Goal: Task Accomplishment & Management: Complete application form

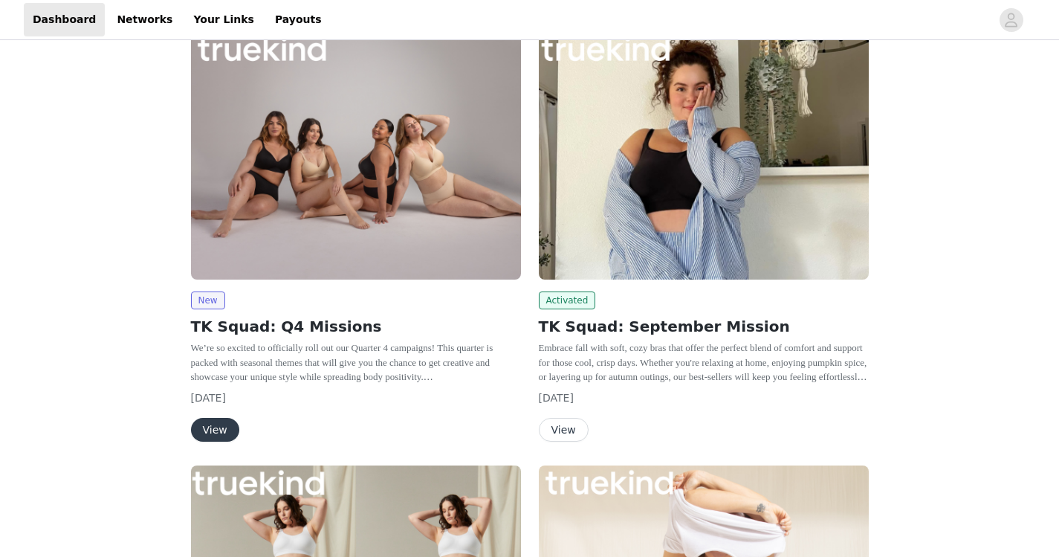
scroll to position [217, 0]
click at [561, 430] on button "View" at bounding box center [564, 430] width 50 height 24
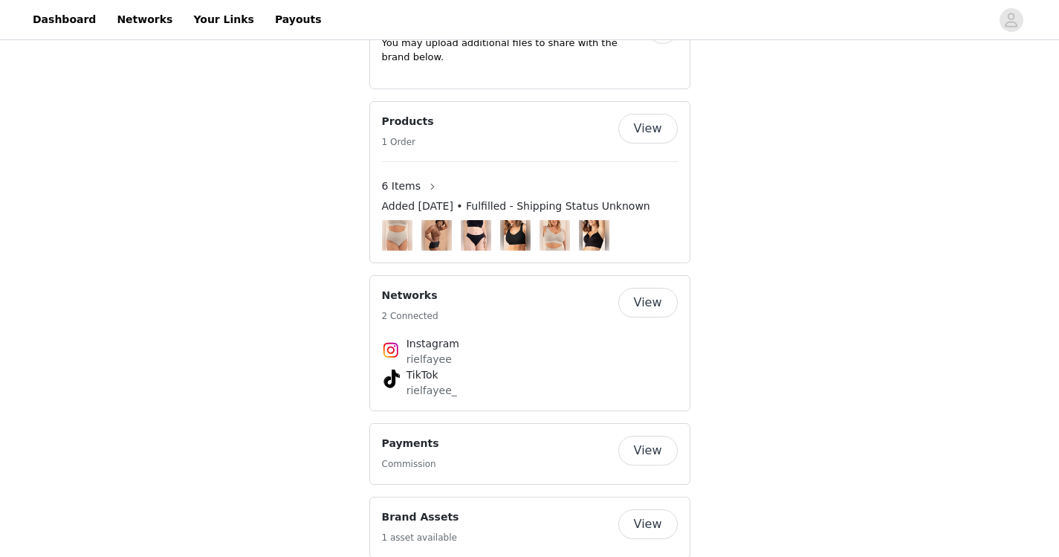
scroll to position [1034, 0]
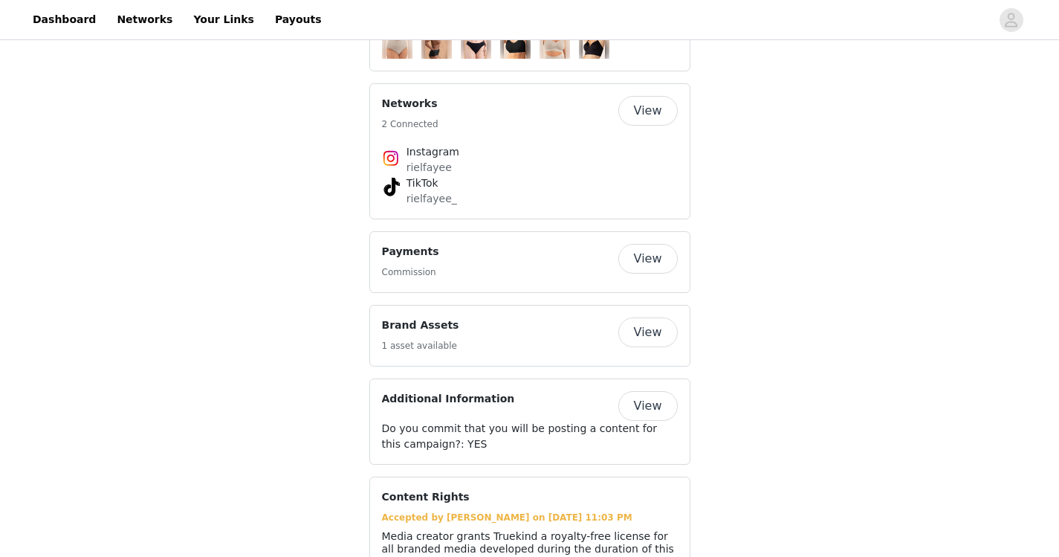
click at [657, 347] on button "View" at bounding box center [647, 332] width 59 height 30
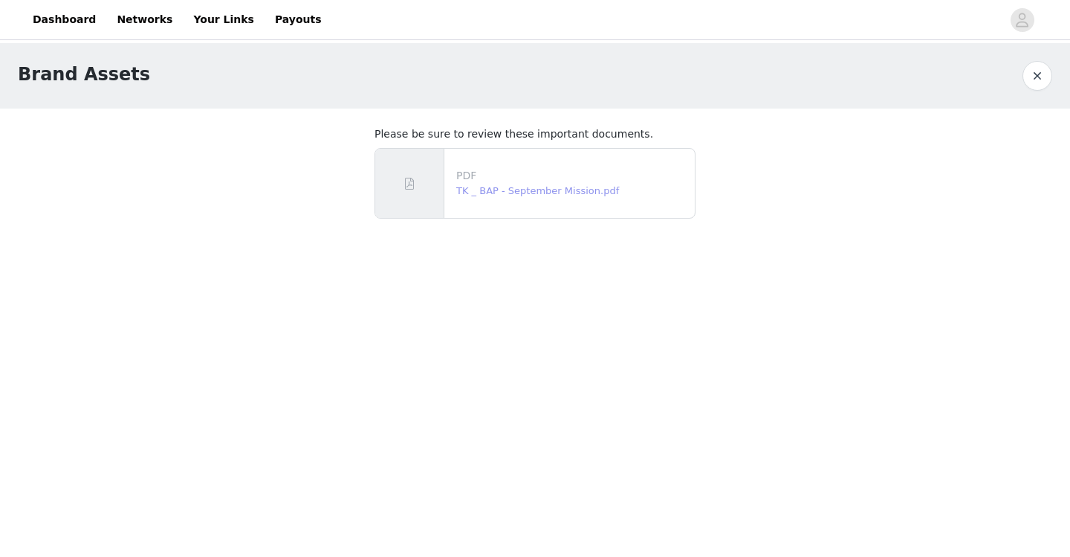
click at [532, 192] on link "TK _ BAP - September Mission.pdf" at bounding box center [537, 190] width 163 height 11
drag, startPoint x: 74, startPoint y: 19, endPoint x: 112, endPoint y: 16, distance: 38.0
click at [74, 19] on link "Dashboard" at bounding box center [64, 19] width 81 height 33
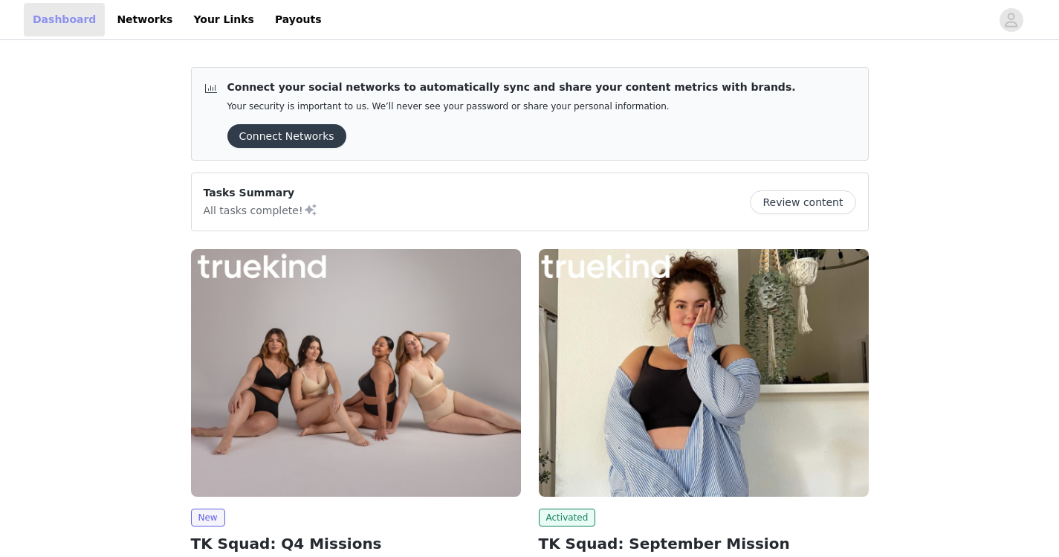
scroll to position [257, 0]
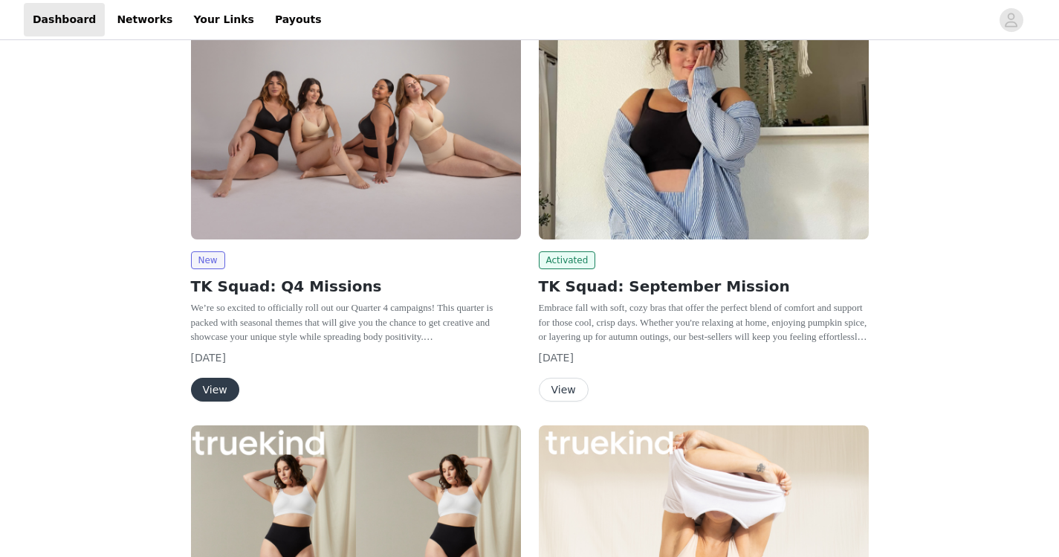
click at [214, 394] on button "View" at bounding box center [215, 390] width 48 height 24
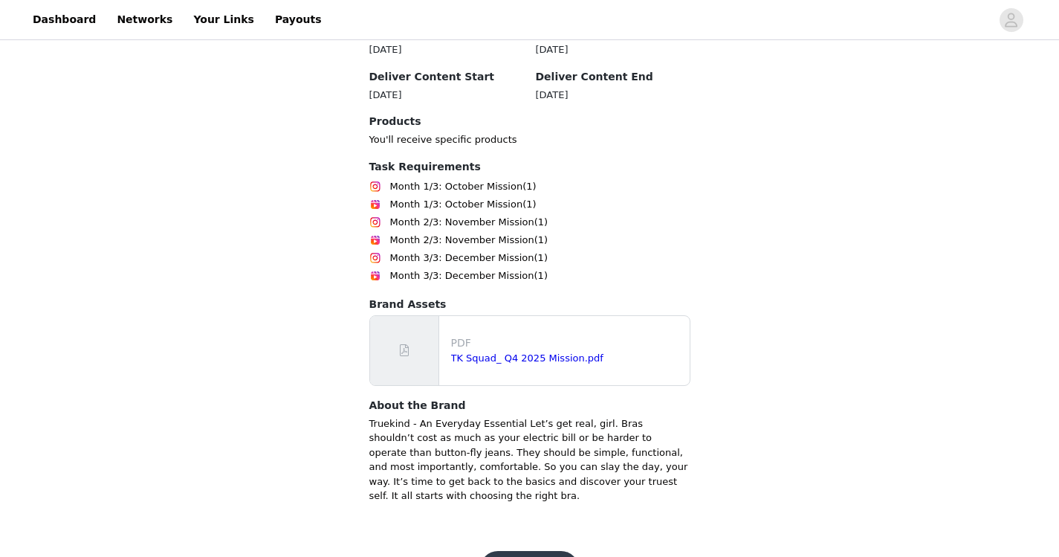
scroll to position [624, 0]
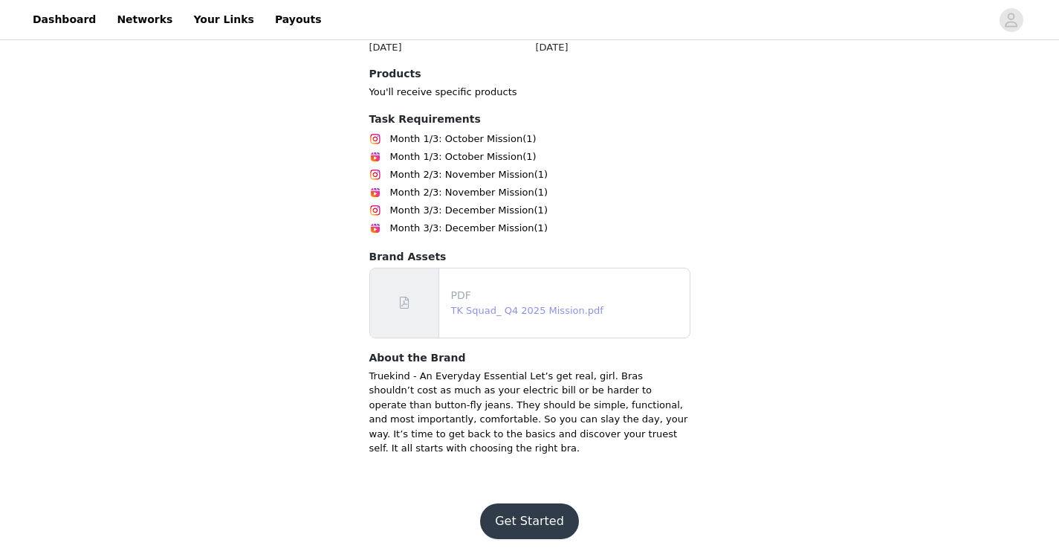
click at [562, 313] on link "TK Squad_ Q4 2025 Mission.pdf" at bounding box center [527, 310] width 152 height 11
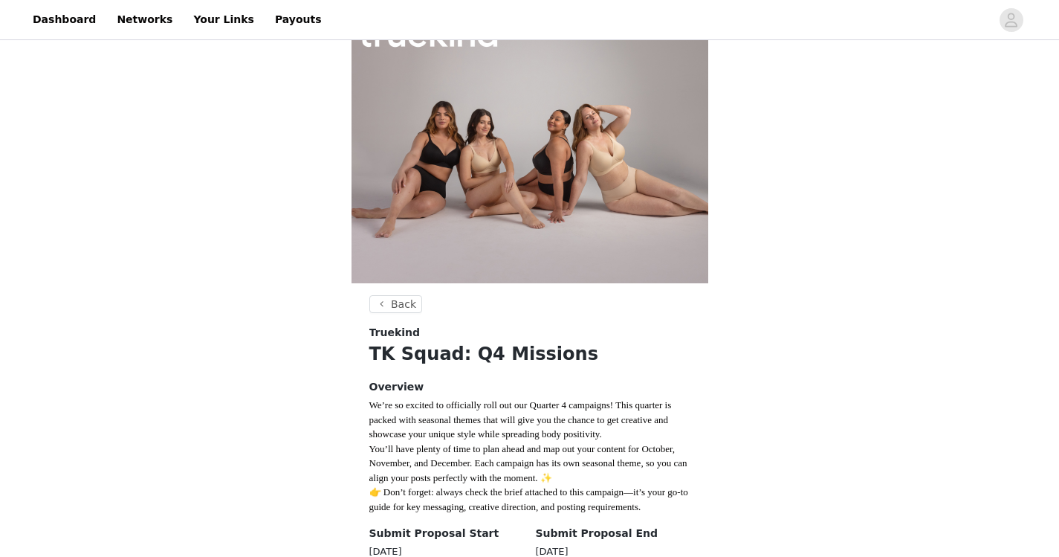
scroll to position [0, 0]
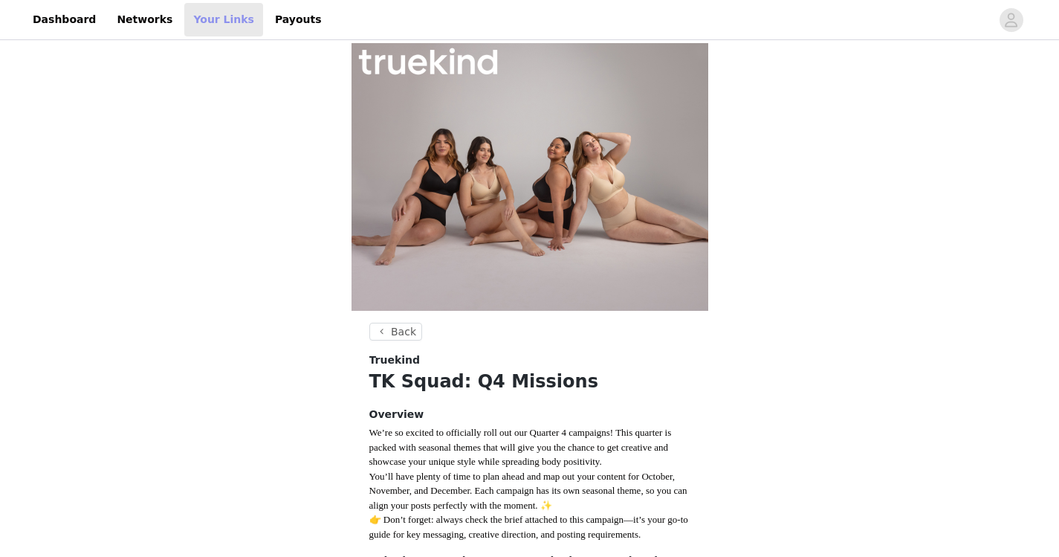
click at [212, 16] on link "Your Links" at bounding box center [223, 19] width 79 height 33
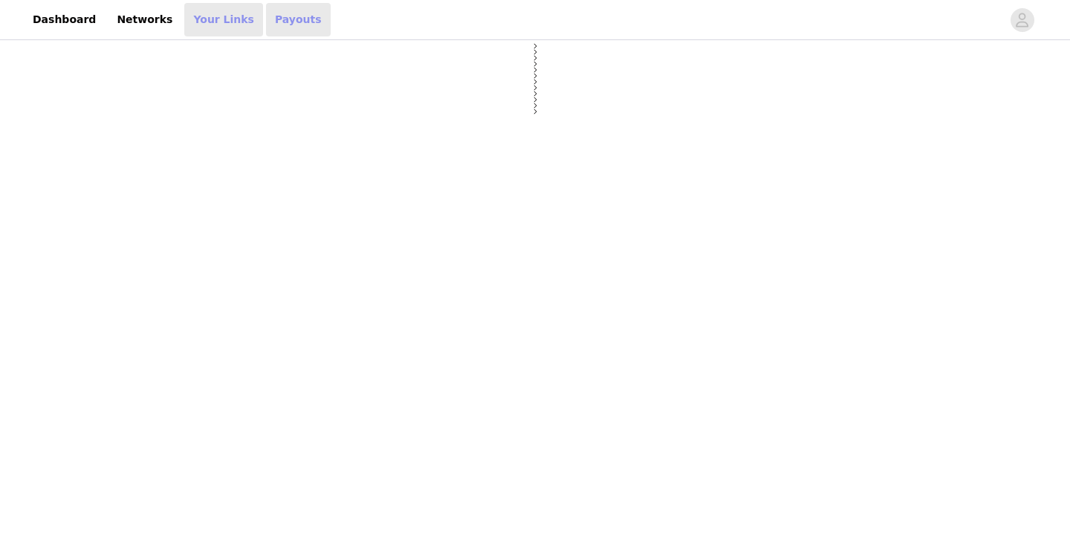
select select "12"
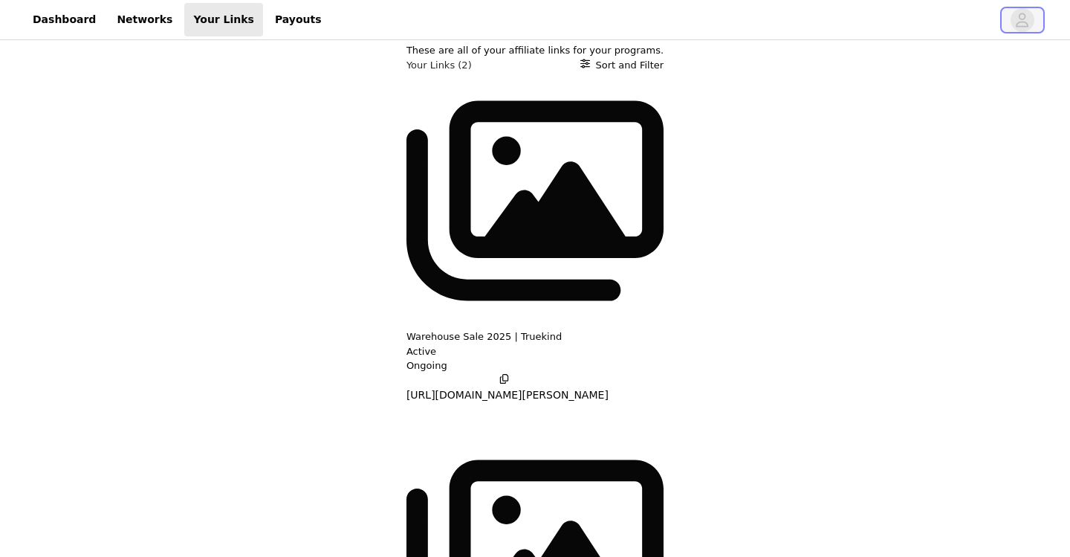
click at [1021, 28] on icon "avatar" at bounding box center [1022, 20] width 14 height 24
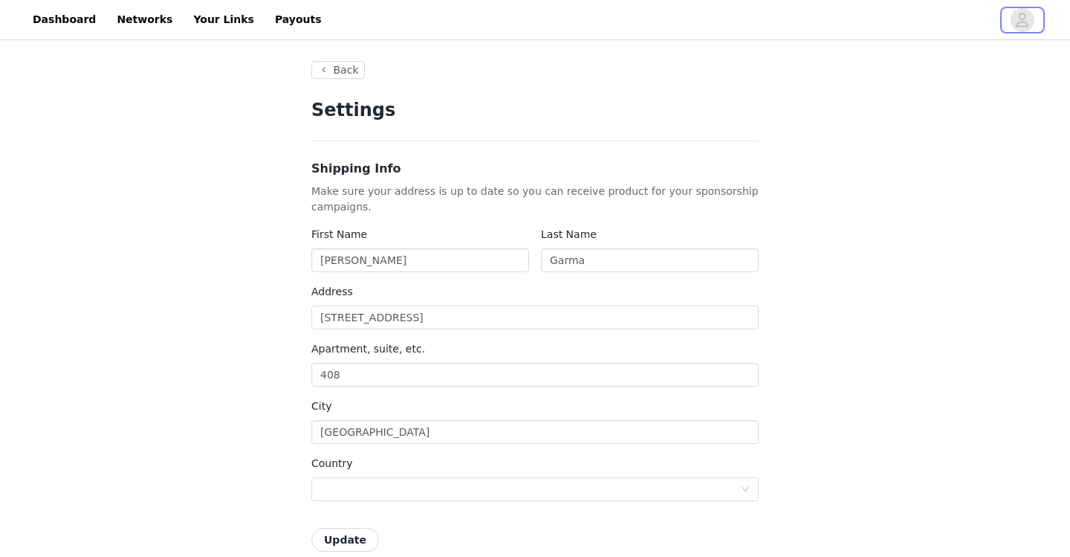
type input "+1 ([GEOGRAPHIC_DATA])"
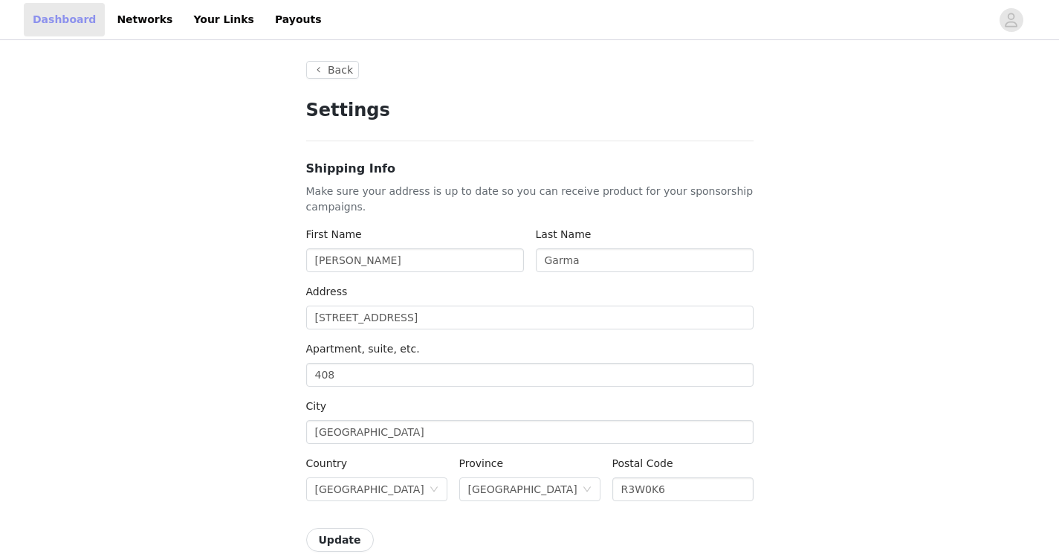
click at [58, 16] on link "Dashboard" at bounding box center [64, 19] width 81 height 33
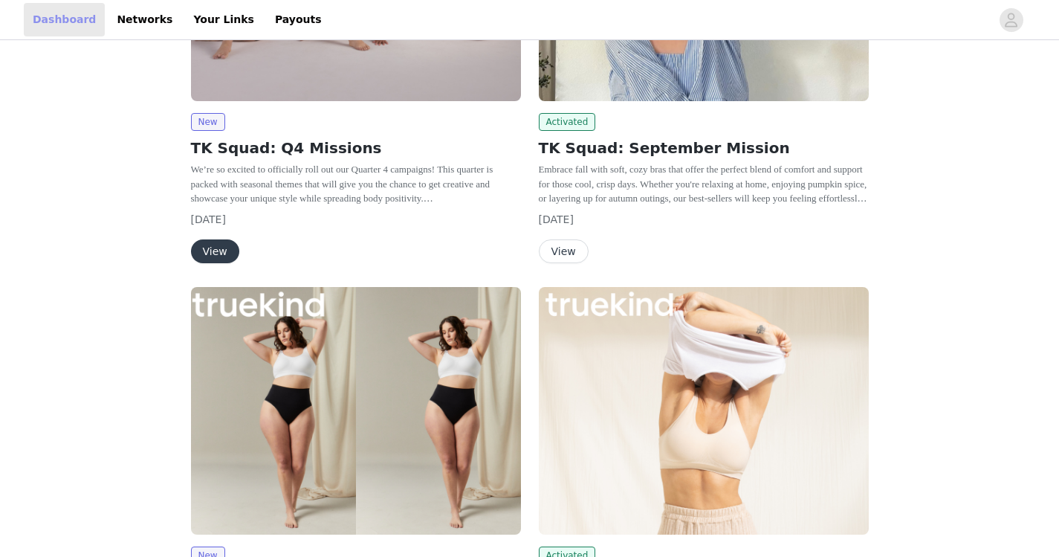
scroll to position [395, 0]
click at [579, 250] on button "View" at bounding box center [564, 252] width 50 height 24
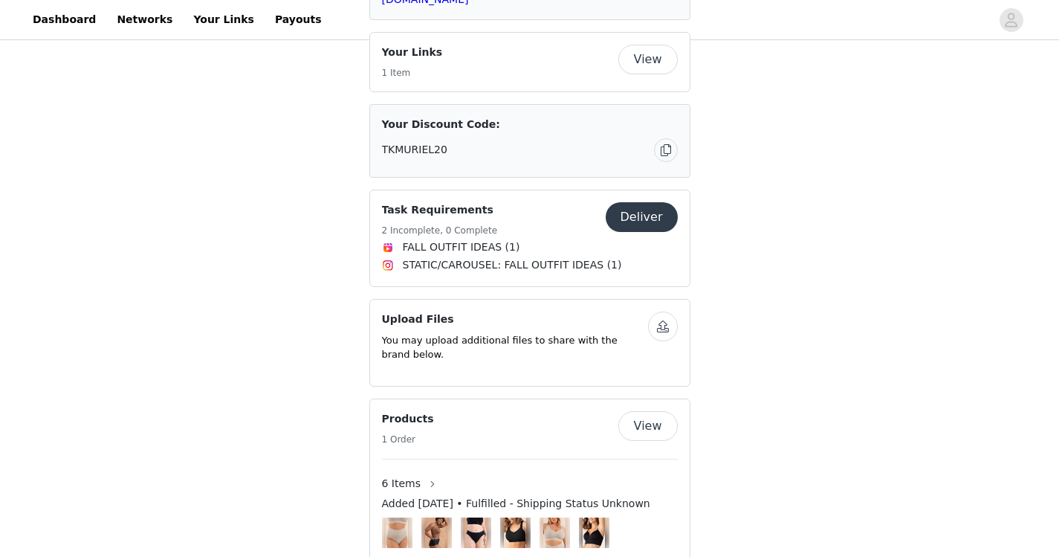
scroll to position [517, 0]
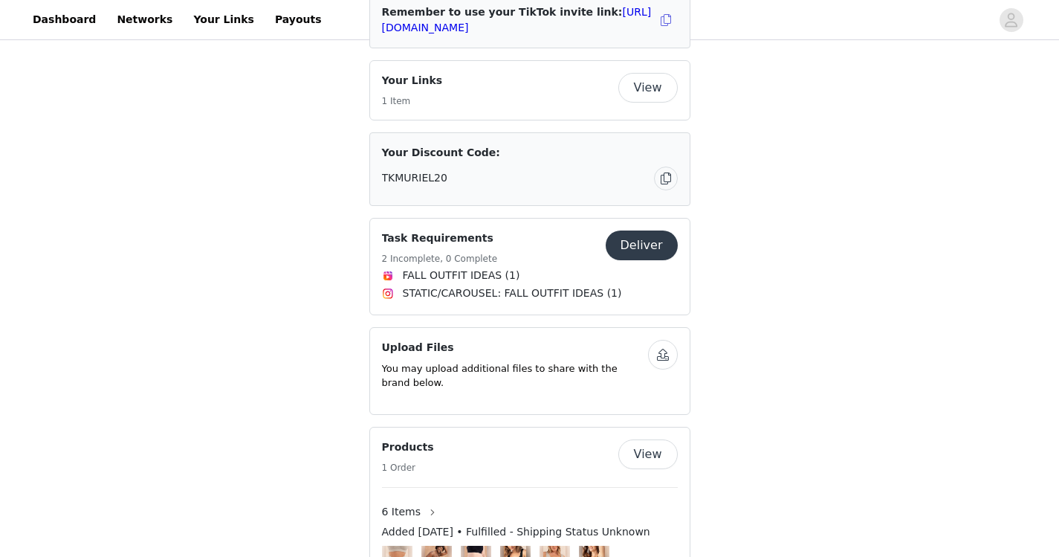
click at [667, 369] on button "button" at bounding box center [663, 355] width 30 height 30
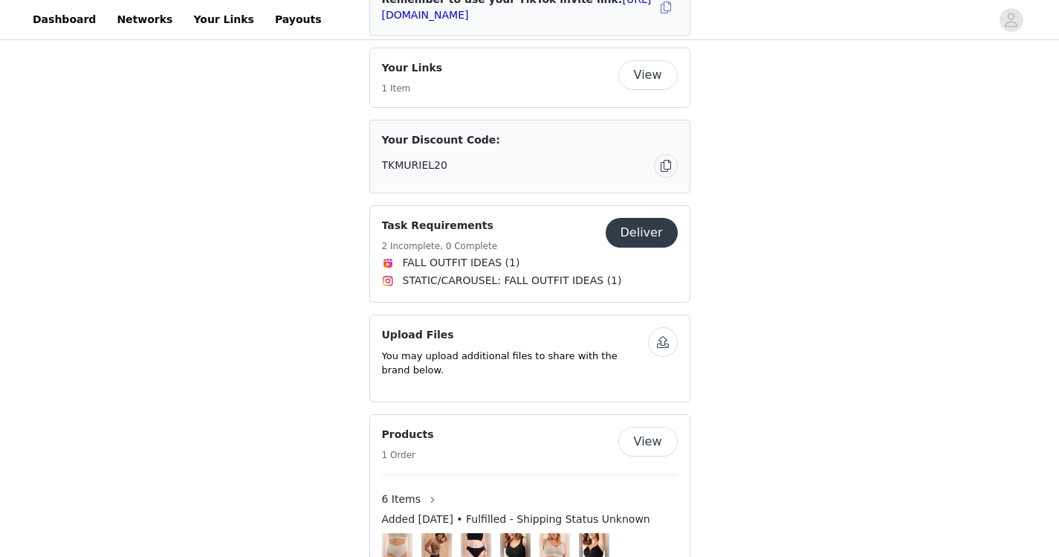
scroll to position [544, 0]
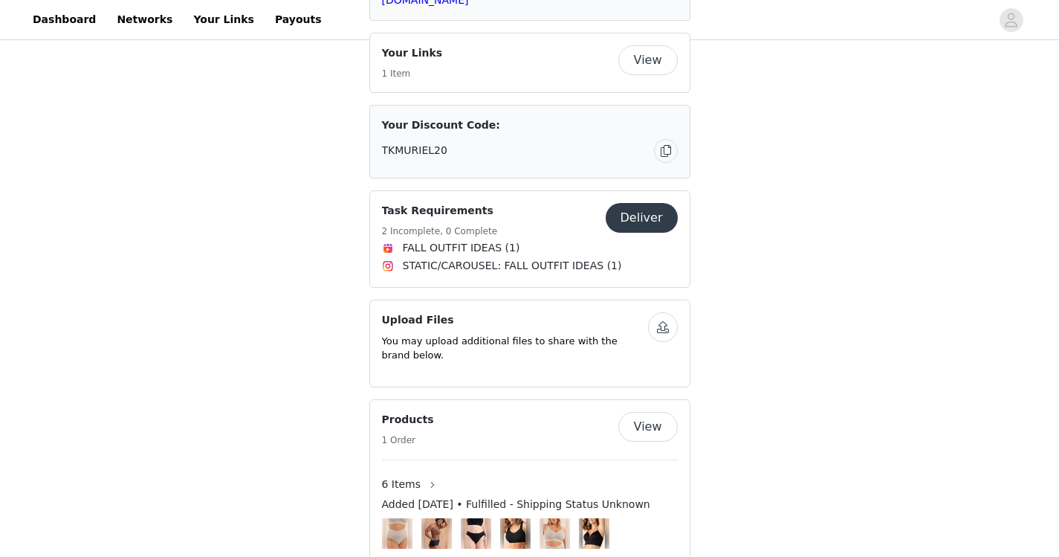
click at [665, 342] on button "button" at bounding box center [663, 327] width 30 height 30
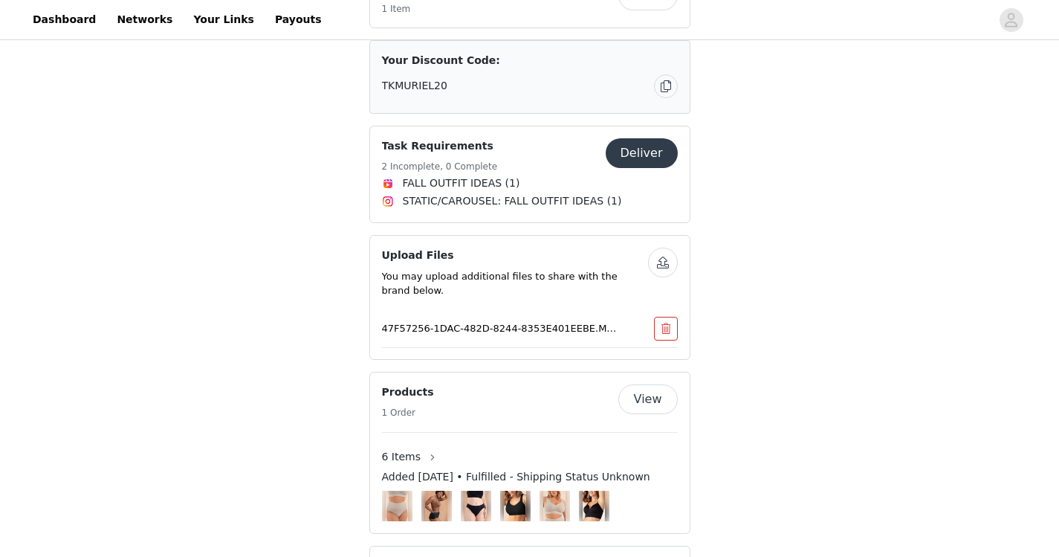
scroll to position [685, 0]
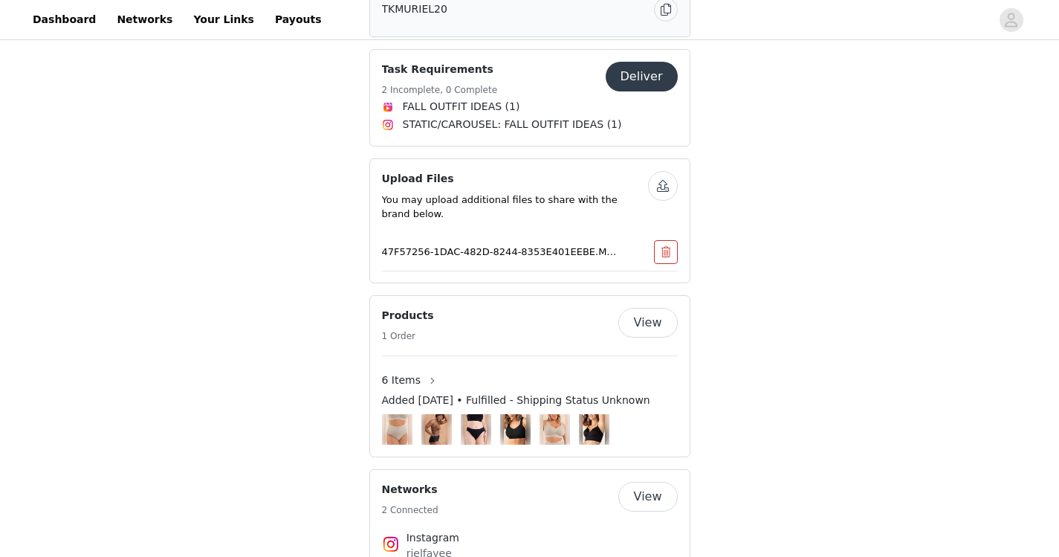
click at [644, 91] on button "Deliver" at bounding box center [642, 77] width 72 height 30
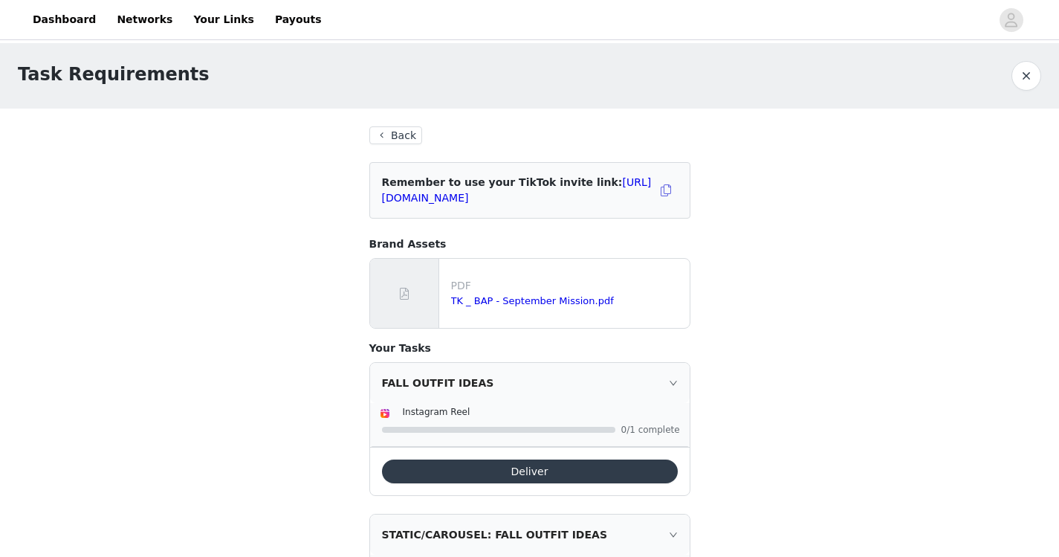
scroll to position [155, 0]
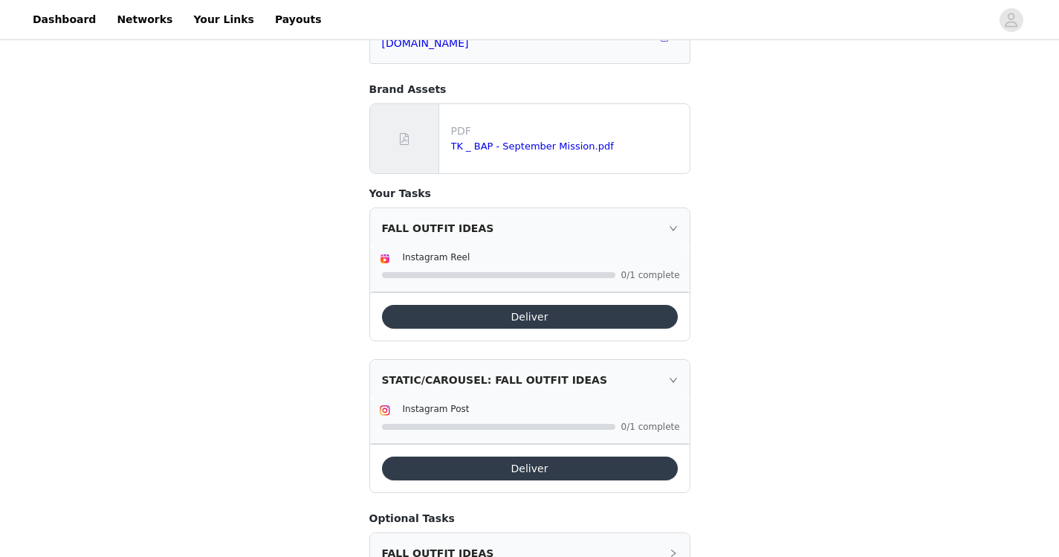
click at [589, 312] on button "Deliver" at bounding box center [530, 317] width 296 height 24
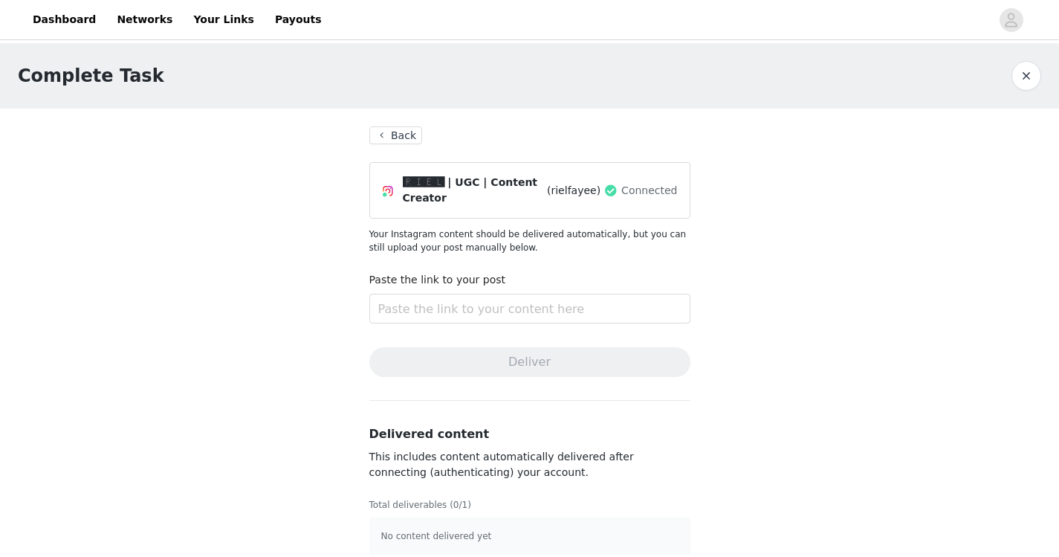
scroll to position [16, 0]
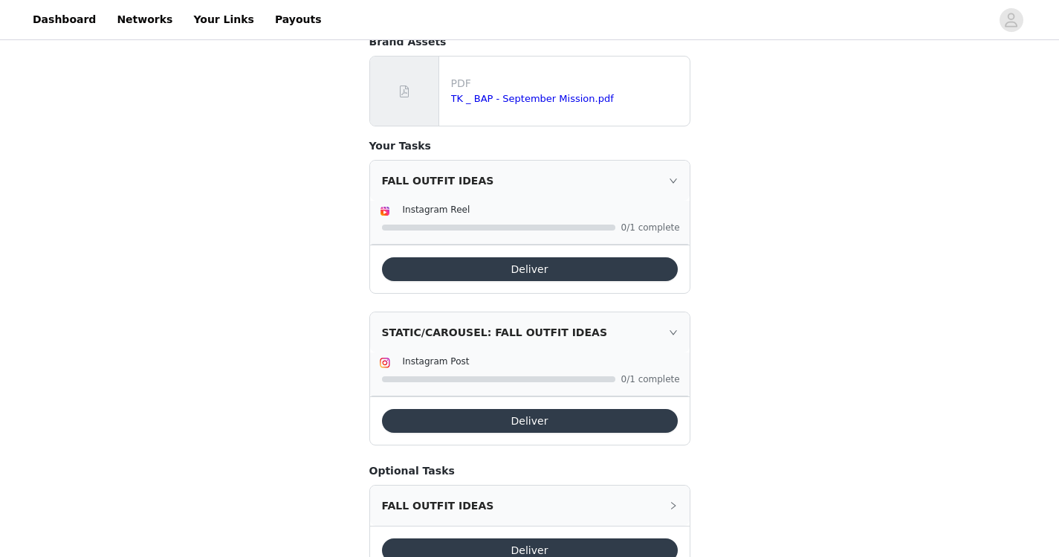
scroll to position [256, 0]
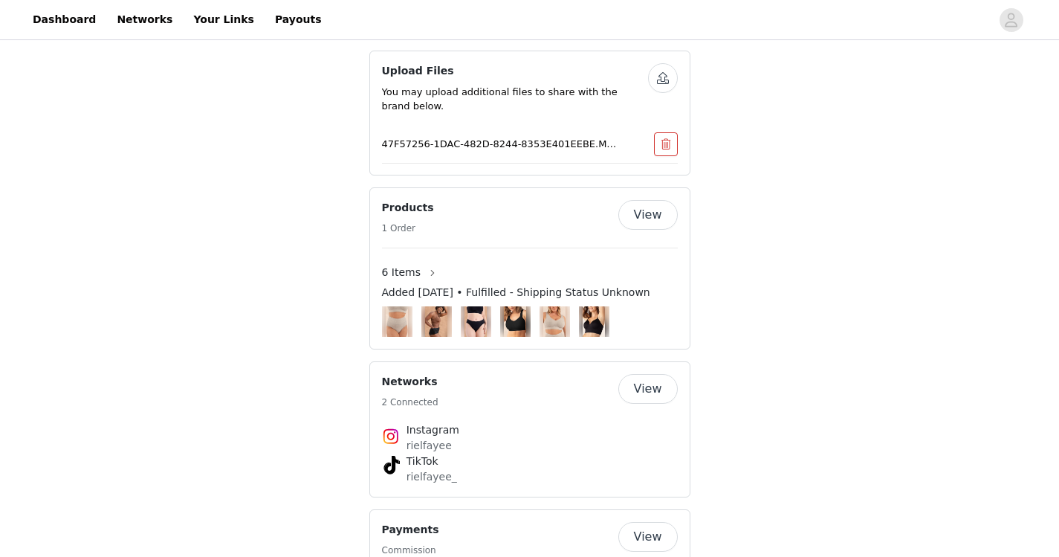
scroll to position [639, 0]
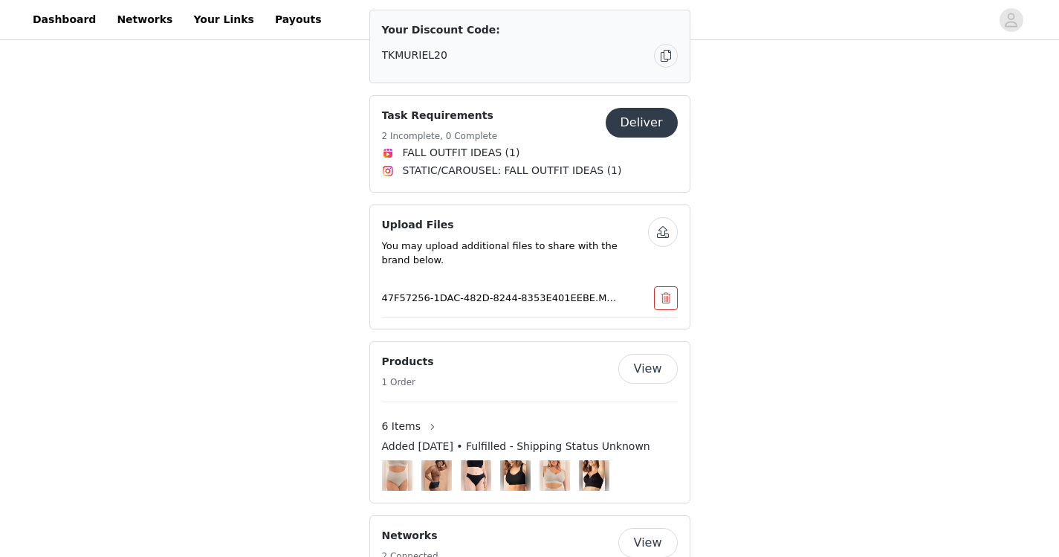
click at [665, 310] on button "button" at bounding box center [666, 298] width 24 height 24
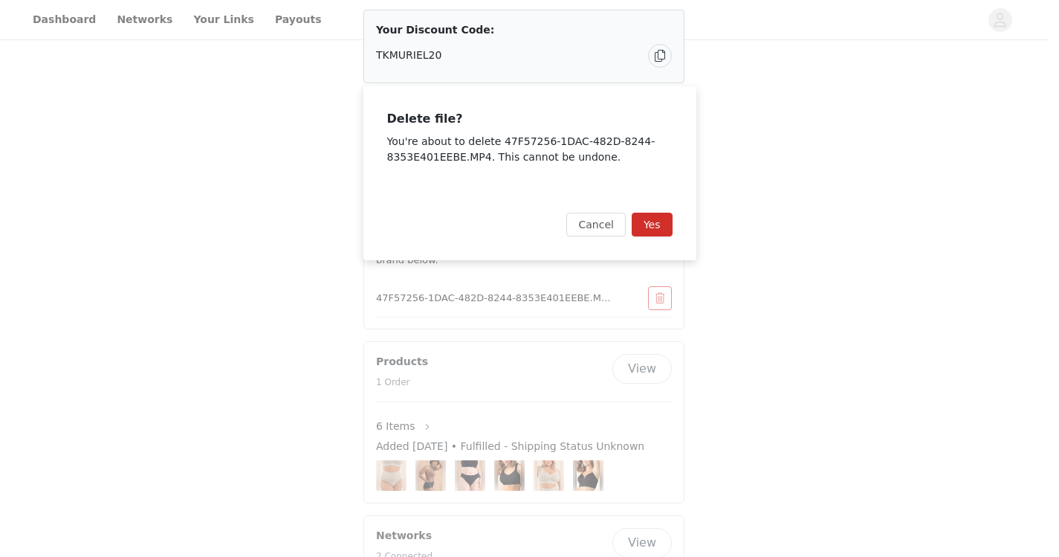
click at [654, 227] on button "Yes" at bounding box center [652, 225] width 41 height 24
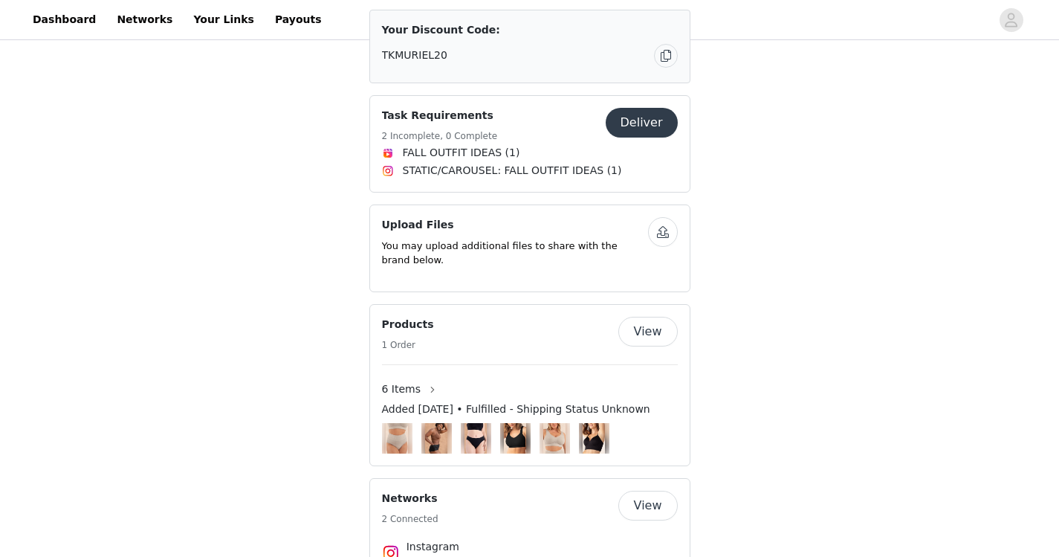
scroll to position [639, 0]
